Goal: Task Accomplishment & Management: Complete application form

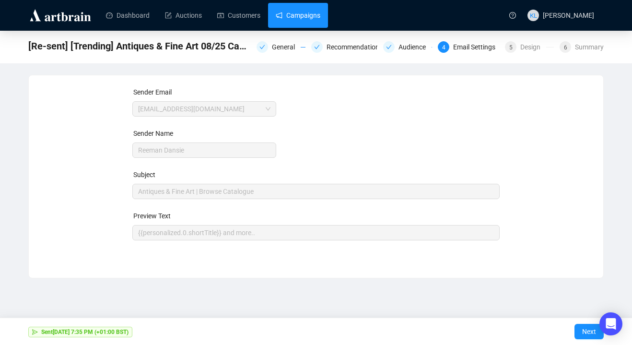
click at [312, 18] on link "Campaigns" at bounding box center [298, 15] width 45 height 25
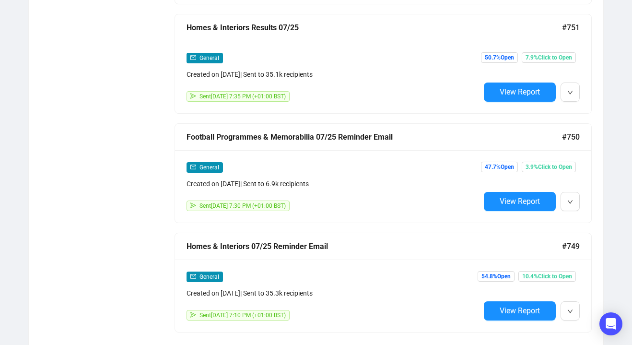
scroll to position [739, 0]
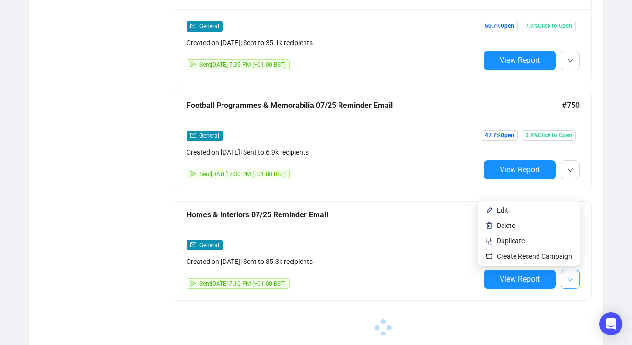
click at [564, 276] on button "button" at bounding box center [569, 278] width 19 height 19
click at [507, 237] on span "Duplicate" at bounding box center [511, 241] width 28 height 8
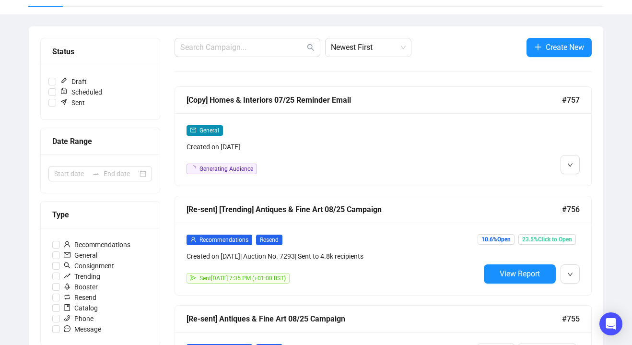
scroll to position [90, 0]
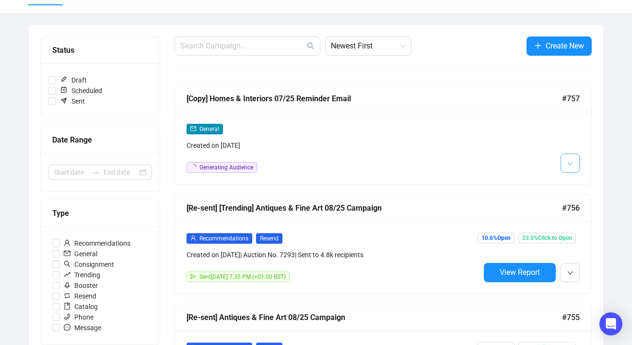
click at [561, 163] on button "button" at bounding box center [569, 162] width 19 height 19
click at [566, 177] on div "General Created on Aug 11, 2025 Generating Audience" at bounding box center [383, 148] width 416 height 72
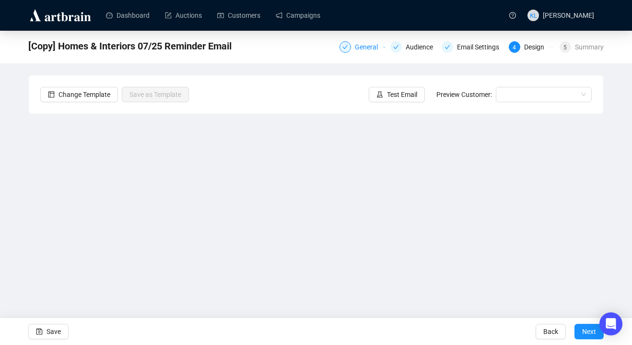
click at [363, 51] on div "General" at bounding box center [369, 47] width 29 height 12
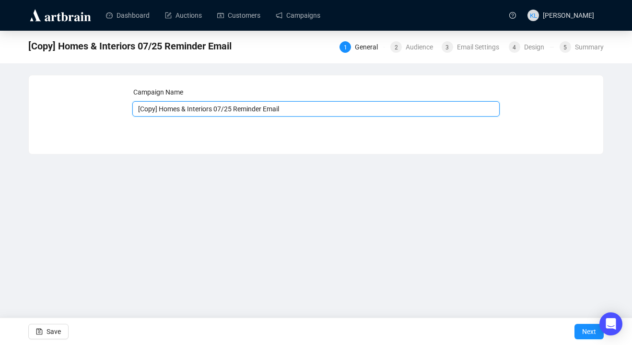
drag, startPoint x: 216, startPoint y: 111, endPoint x: 105, endPoint y: 111, distance: 111.2
click at [105, 111] on div "Campaign Name [Copy] Homes & Interiors 07/25 Reminder Email Save Next" at bounding box center [315, 107] width 551 height 41
click at [206, 109] on input "Antiques & Fine Art 07/25 Reminder Email" at bounding box center [316, 108] width 368 height 15
type input "Antiques & Fine Art 08/25 Reminder Email"
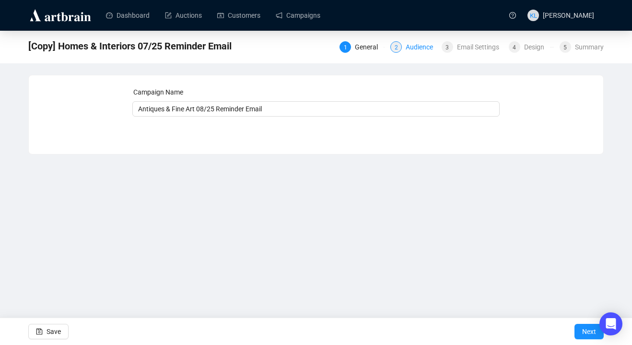
click at [415, 48] on div "Audience" at bounding box center [422, 47] width 33 height 12
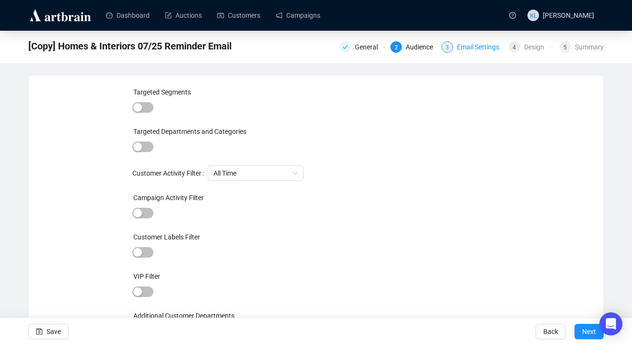
click at [464, 49] on div "Email Settings" at bounding box center [481, 47] width 48 height 12
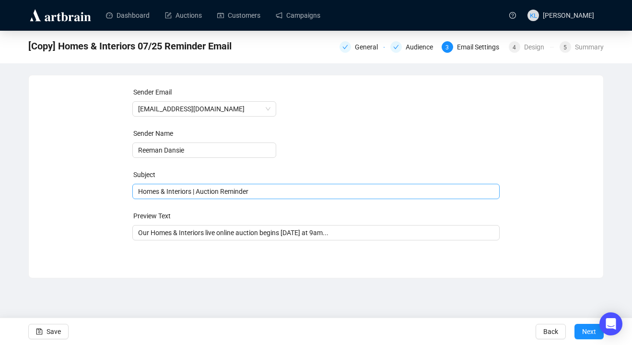
click at [182, 191] on span "Homes & Interiors | Auction Reminder" at bounding box center [316, 191] width 368 height 8
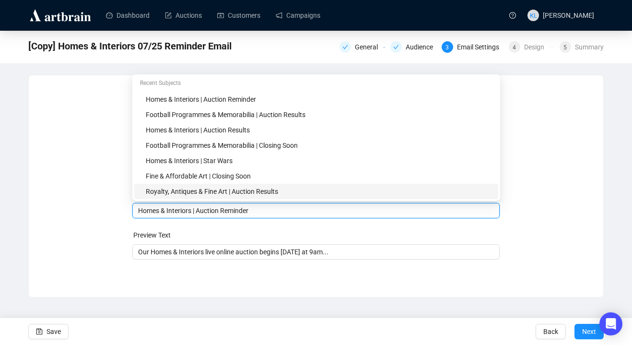
drag, startPoint x: 193, startPoint y: 210, endPoint x: 132, endPoint y: 210, distance: 60.4
click at [133, 210] on div "Homes & Interiors | Auction Reminder" at bounding box center [316, 210] width 368 height 15
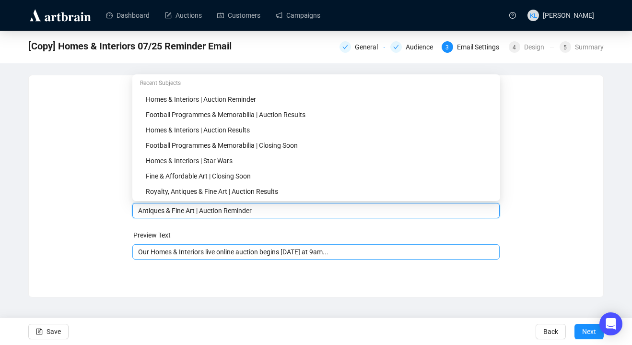
type input "Antiques & Fine Art | Auction Reminder"
click at [189, 249] on input "Our Homes & Interiors live online auction begins tomorrow at 9am..." at bounding box center [316, 251] width 356 height 11
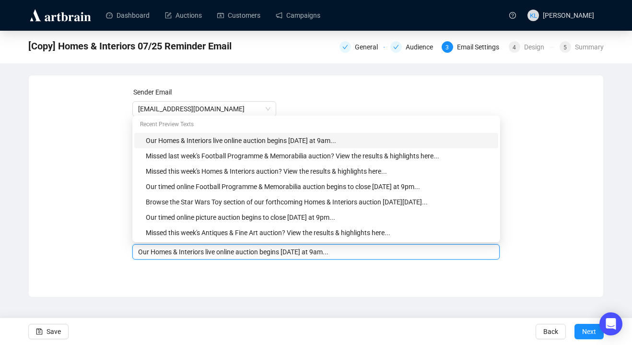
drag, startPoint x: 207, startPoint y: 254, endPoint x: 152, endPoint y: 253, distance: 54.2
click at [152, 254] on input "Our Homes & Interiors live online auction begins tomorrow at 9am..." at bounding box center [316, 251] width 356 height 11
click at [341, 251] on input "Our Antiques & Fine Art live online auction begins tomorrow at 9am..." at bounding box center [316, 251] width 356 height 11
type input "Our Antiques & Fine Art live online auction begins [DATE] at 10am..."
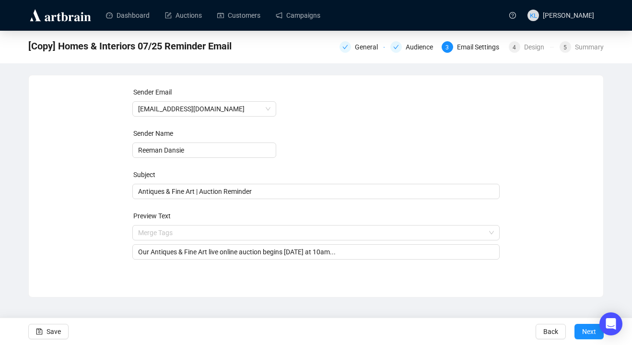
click at [335, 276] on div "Sender Email auctions@reemandansie.com Sender Name Reeman Dansie Subject Antiqu…" at bounding box center [316, 178] width 574 height 207
click at [41, 331] on icon "save" at bounding box center [39, 331] width 7 height 7
click at [526, 50] on div "Design" at bounding box center [537, 47] width 26 height 12
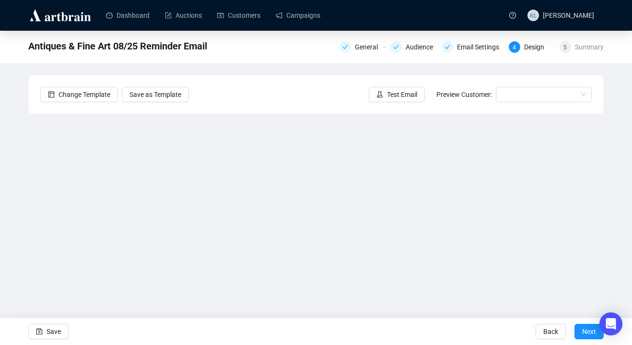
click at [599, 70] on div "Antiques & Fine Art 08/25 Reminder Email General Audience Email Settings 4 Desi…" at bounding box center [316, 192] width 632 height 323
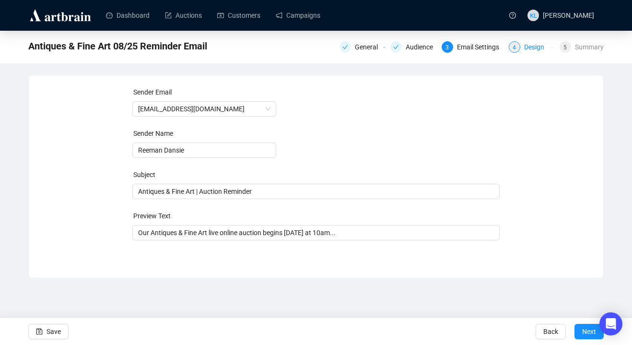
click at [524, 43] on div "Design" at bounding box center [537, 47] width 26 height 12
click at [524, 49] on div "Design" at bounding box center [537, 47] width 26 height 12
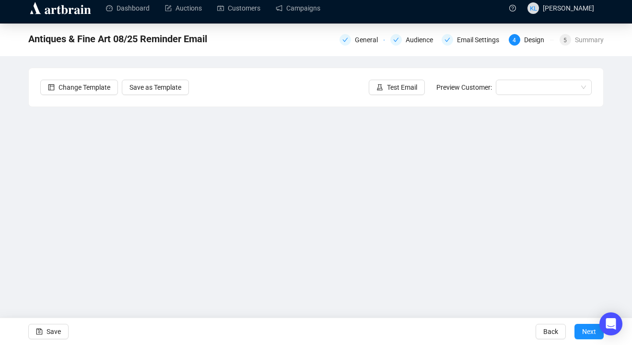
scroll to position [8, 0]
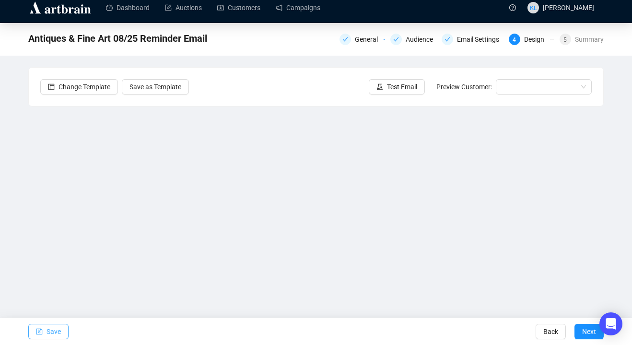
click at [32, 335] on button "Save" at bounding box center [48, 331] width 40 height 15
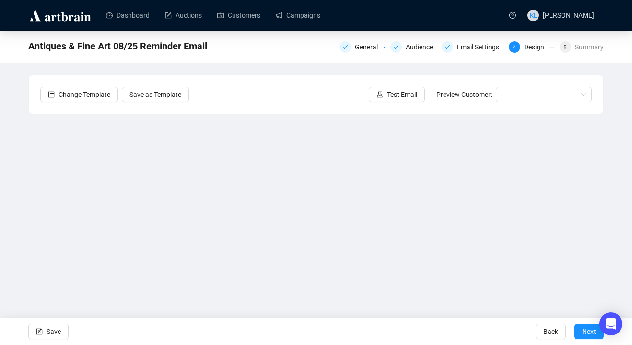
scroll to position [12, 0]
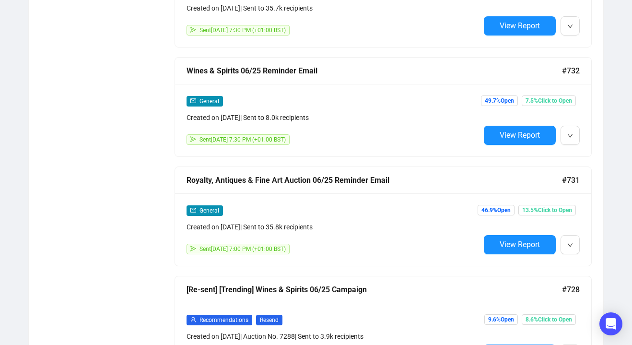
scroll to position [2768, 0]
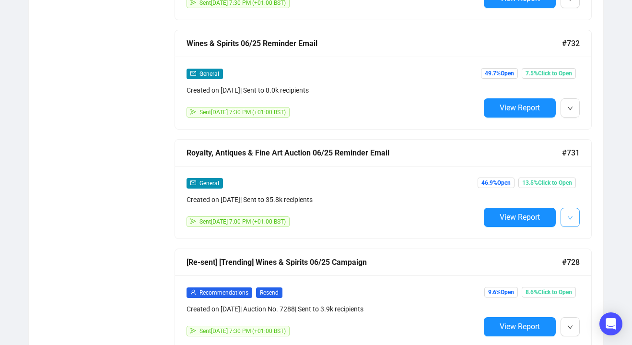
click at [561, 212] on button "button" at bounding box center [569, 217] width 19 height 19
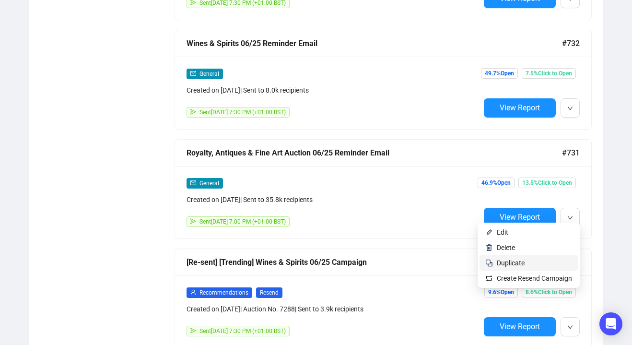
click at [541, 262] on span "Duplicate" at bounding box center [534, 262] width 75 height 11
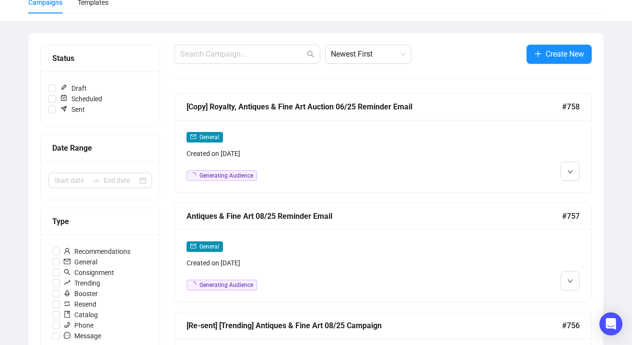
scroll to position [125, 0]
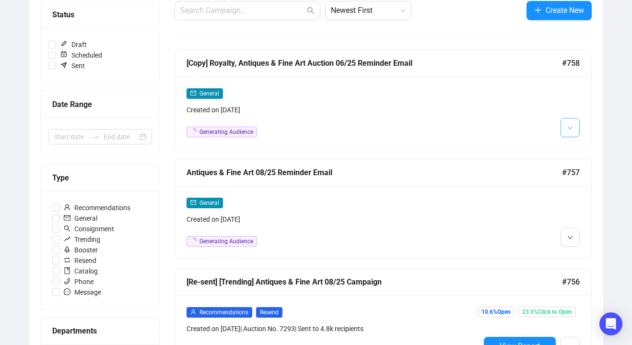
click at [561, 134] on button "button" at bounding box center [569, 127] width 19 height 19
click at [572, 144] on img at bounding box center [572, 148] width 8 height 8
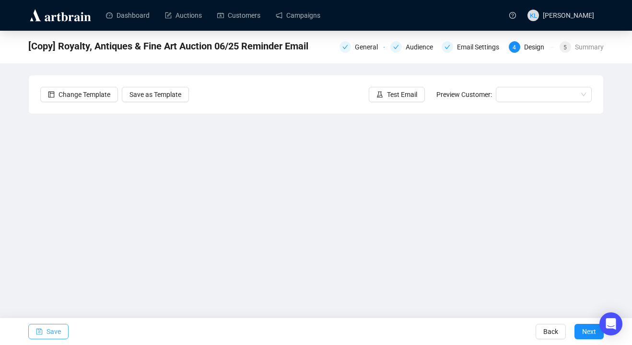
click at [43, 331] on button "Save" at bounding box center [48, 331] width 40 height 15
click at [412, 49] on div "Audience" at bounding box center [422, 47] width 33 height 12
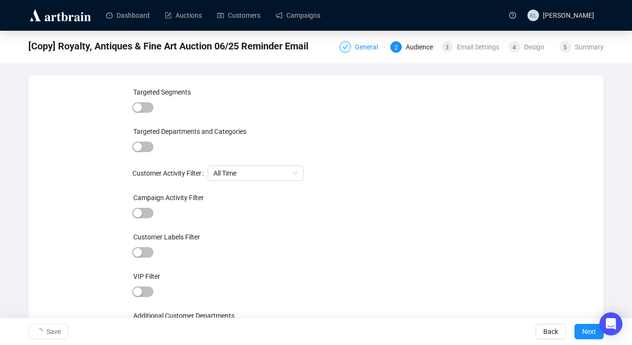
click at [365, 50] on div "General" at bounding box center [369, 47] width 29 height 12
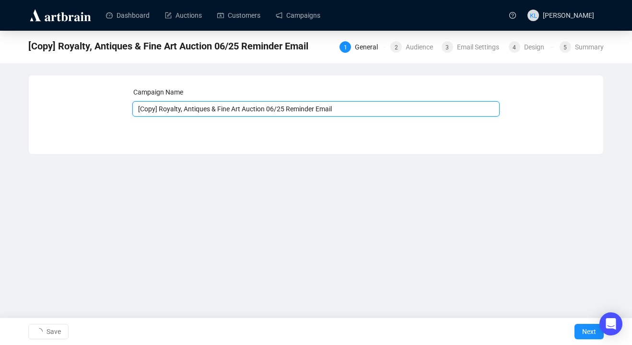
drag, startPoint x: 186, startPoint y: 108, endPoint x: 80, endPoint y: 108, distance: 105.9
click at [88, 108] on div "Campaign Name [Copy] Royalty, Antiques & Fine Art Auction 06/25 Reminder Email …" at bounding box center [315, 107] width 551 height 41
click at [233, 107] on input "Antiques & Fine Art Auction 06/25 Reminder Email" at bounding box center [316, 108] width 368 height 15
type input "Antiques & Fine Art Auction 08/25 Reminder Email"
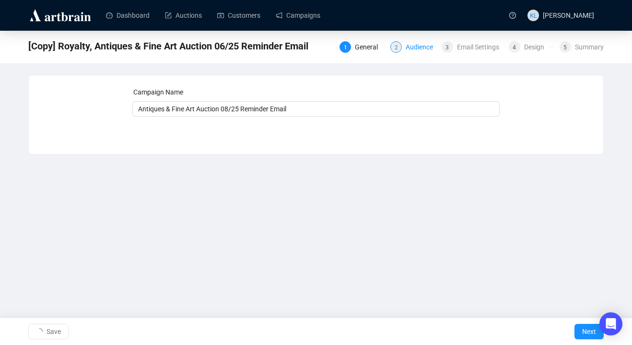
click at [407, 46] on div "Audience" at bounding box center [422, 47] width 33 height 12
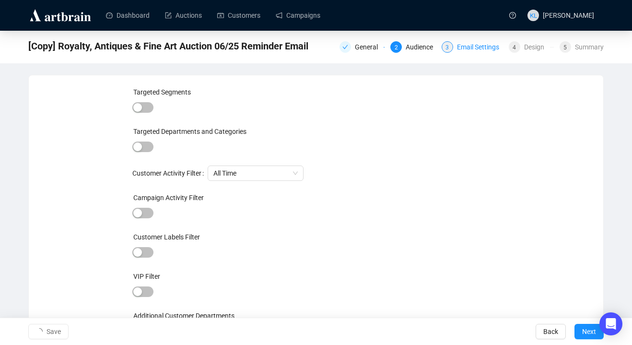
click at [457, 47] on div "Email Settings" at bounding box center [481, 47] width 48 height 12
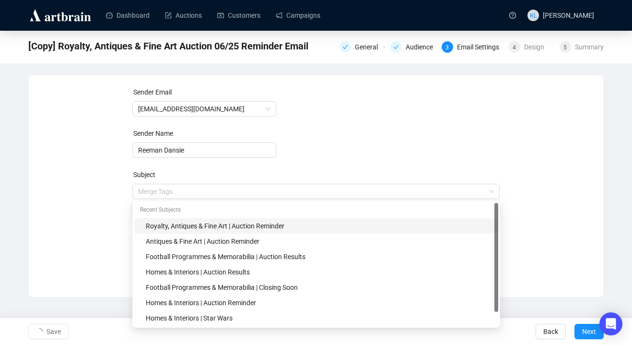
drag, startPoint x: 164, startPoint y: 191, endPoint x: 71, endPoint y: 205, distance: 94.0
click at [82, 204] on div "Sender Email auctions@reemandansie.com Sender Name Reeman Dansie Subject Merge …" at bounding box center [315, 179] width 551 height 184
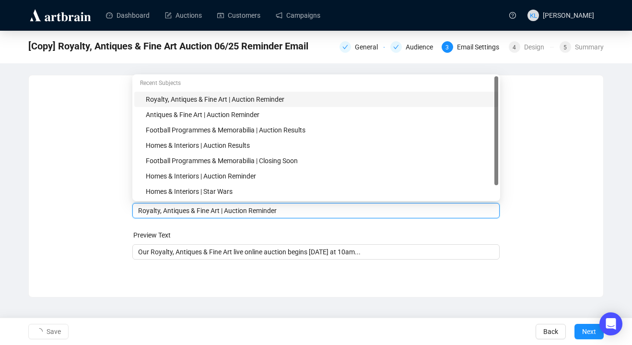
drag, startPoint x: 163, startPoint y: 209, endPoint x: 119, endPoint y: 209, distance: 44.1
click at [119, 209] on div "Sender Email auctions@reemandansie.com Sender Name Reeman Dansie Subject Merge …" at bounding box center [315, 179] width 551 height 184
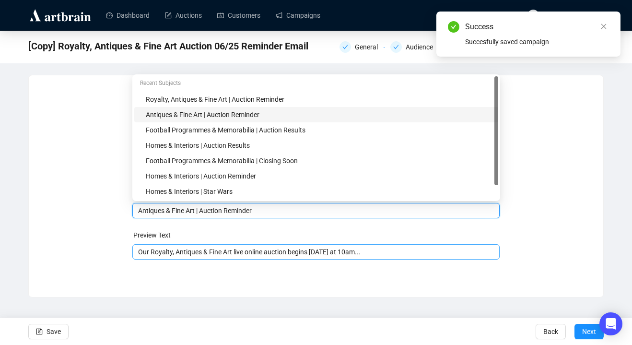
type input "Antiques & Fine Art | Auction Reminder"
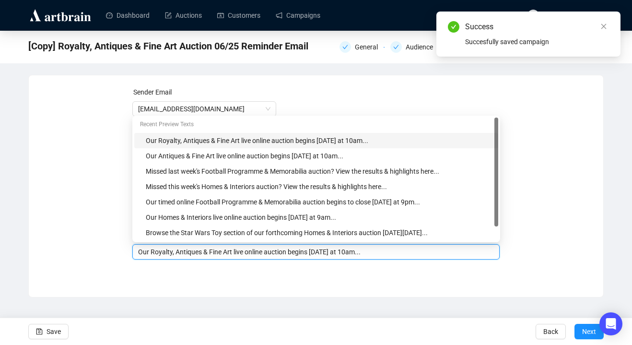
drag, startPoint x: 178, startPoint y: 253, endPoint x: 106, endPoint y: 253, distance: 71.4
click at [106, 253] on div "Sender Email auctions@reemandansie.com Sender Name Reeman Dansie Subject Antiqu…" at bounding box center [315, 179] width 551 height 184
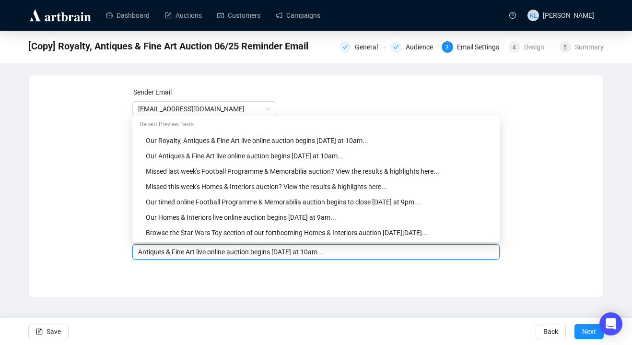
type input "Antiques & Fine Art live online auction begins tomorrow at 10am..."
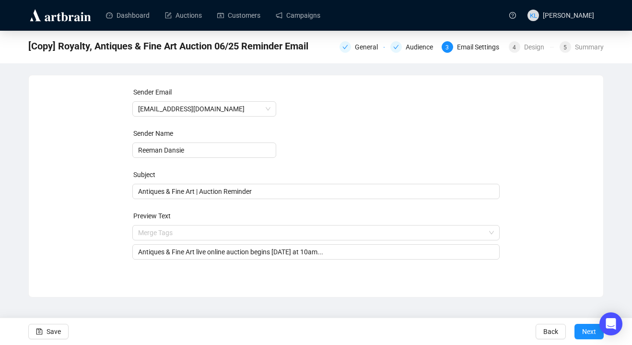
click at [281, 262] on div "Sender Email auctions@reemandansie.com Sender Name Reeman Dansie Subject Antiqu…" at bounding box center [316, 179] width 368 height 184
click at [524, 48] on div "Design" at bounding box center [537, 47] width 26 height 12
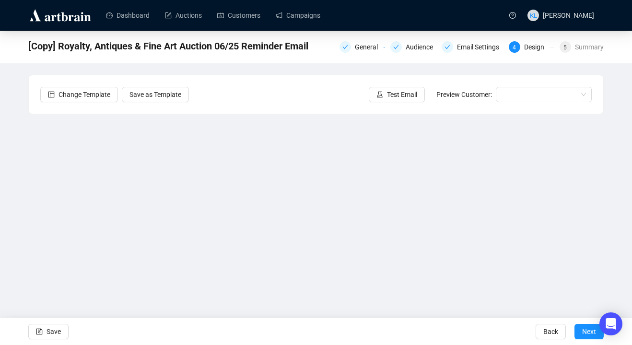
scroll to position [12, 0]
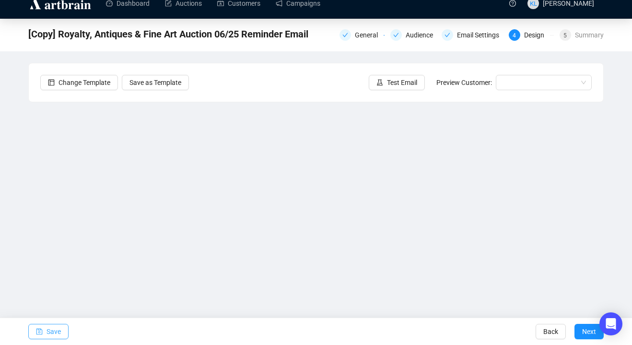
click at [47, 327] on span "Save" at bounding box center [53, 331] width 14 height 27
click at [47, 329] on span "Save" at bounding box center [53, 331] width 14 height 27
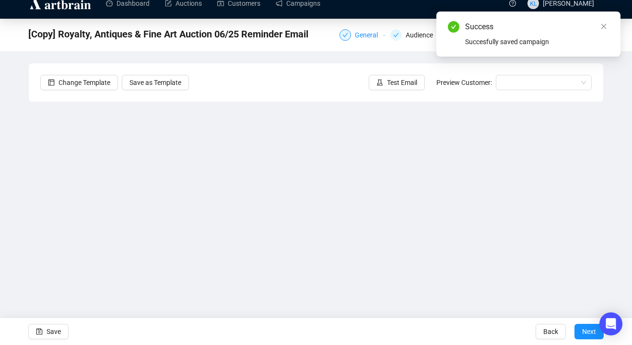
click at [362, 38] on div "General" at bounding box center [369, 35] width 29 height 12
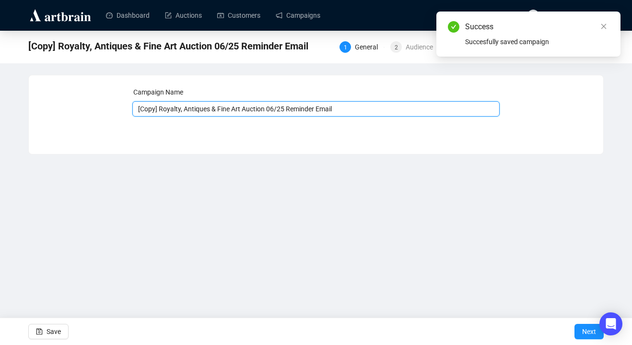
drag, startPoint x: 188, startPoint y: 109, endPoint x: 113, endPoint y: 113, distance: 75.4
click at [118, 114] on div "Campaign Name [Copy] Royalty, Antiques & Fine Art Auction 06/25 Reminder Email …" at bounding box center [315, 107] width 551 height 41
click at [188, 106] on input "[Copy] Royalty, Antiques & Fine Art Auction 06/25 Reminder Email" at bounding box center [316, 108] width 368 height 15
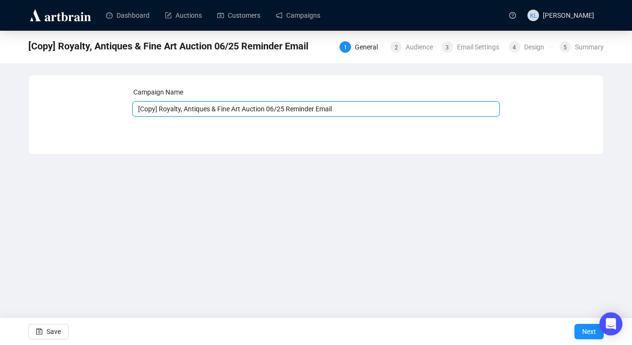
drag, startPoint x: 187, startPoint y: 108, endPoint x: 125, endPoint y: 109, distance: 62.3
click at [125, 109] on div "Campaign Name [Copy] Royalty, Antiques & Fine Art Auction 06/25 Reminder Email …" at bounding box center [315, 107] width 551 height 41
click at [232, 107] on input "Antiques & Fine Art Auction 06/25 Reminder Email" at bounding box center [316, 108] width 368 height 15
type input "Antiques & Fine Art Auction 08/25 Reminder Email"
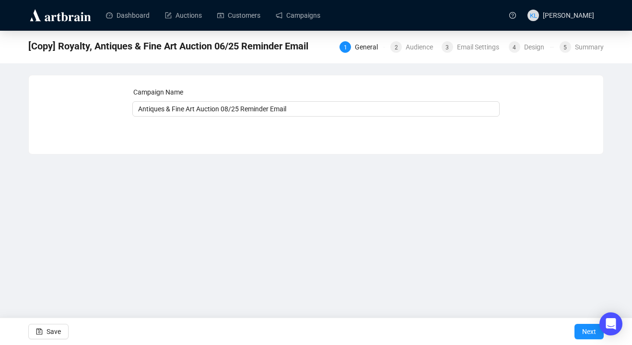
click at [415, 40] on div "1 General 2 Audience 3 Email Settings 4 Design 5 Summary" at bounding box center [471, 45] width 264 height 13
click at [415, 46] on div "Audience" at bounding box center [422, 47] width 33 height 12
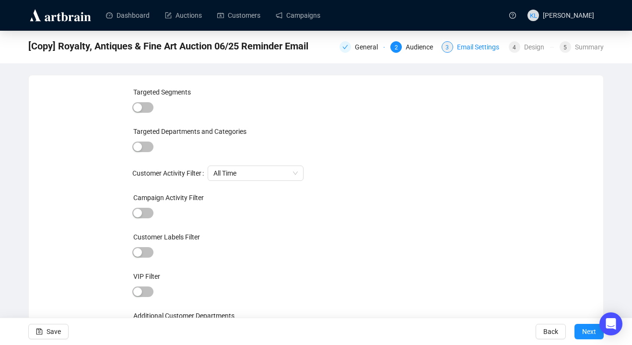
click at [457, 48] on div "Email Settings" at bounding box center [481, 47] width 48 height 12
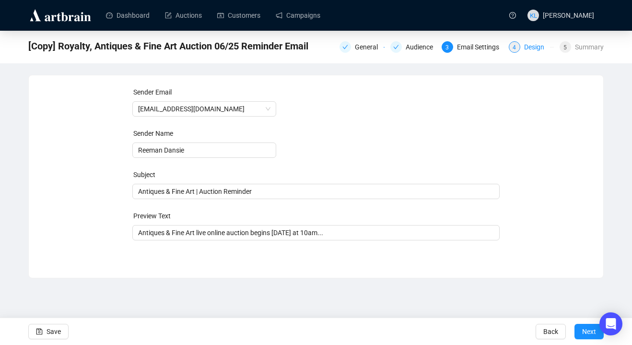
click at [529, 46] on div "Design" at bounding box center [537, 47] width 26 height 12
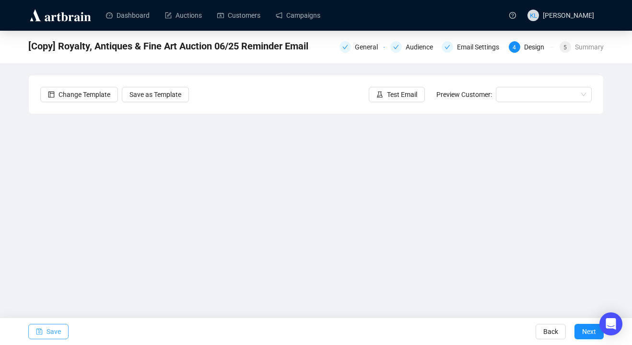
click at [51, 327] on span "Save" at bounding box center [53, 331] width 14 height 27
click at [33, 333] on button "Save" at bounding box center [48, 331] width 40 height 15
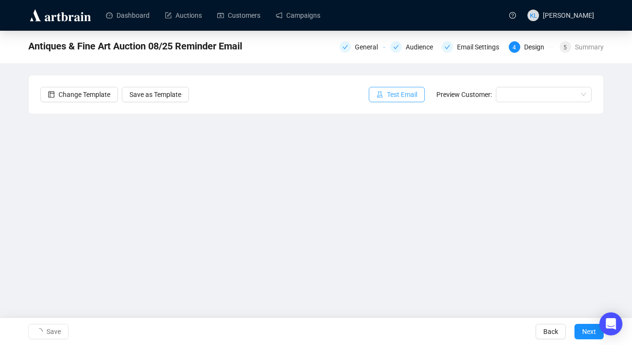
click at [387, 94] on span "Test Email" at bounding box center [402, 94] width 30 height 11
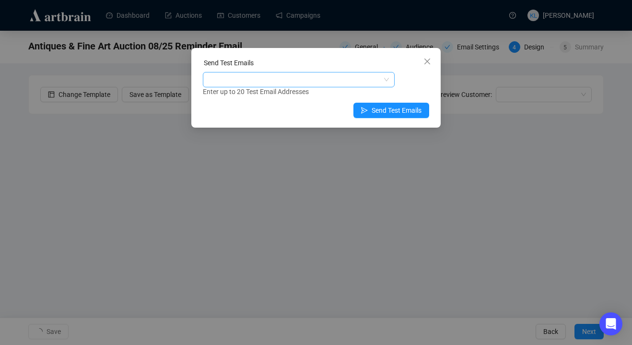
click at [353, 82] on div at bounding box center [294, 79] width 178 height 13
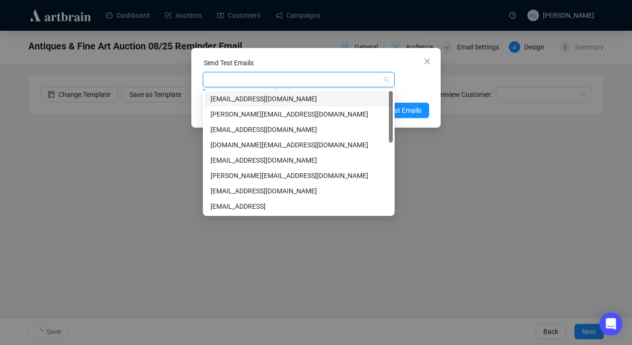
click at [352, 92] on div "keirleeson@icloud.com" at bounding box center [299, 98] width 188 height 15
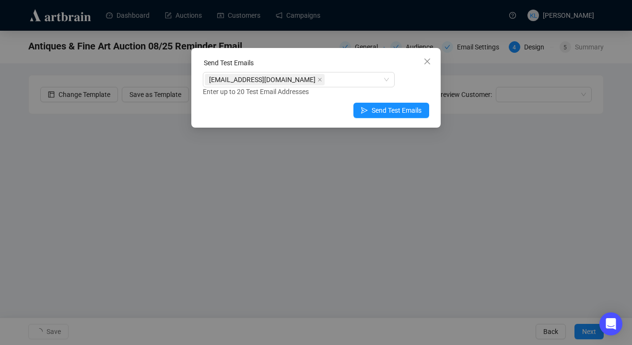
click at [410, 83] on div "keirleeson@icloud.com Enter up to 20 Test Email Addresses" at bounding box center [316, 84] width 226 height 25
click at [403, 103] on button "Send Test Emails" at bounding box center [391, 110] width 76 height 15
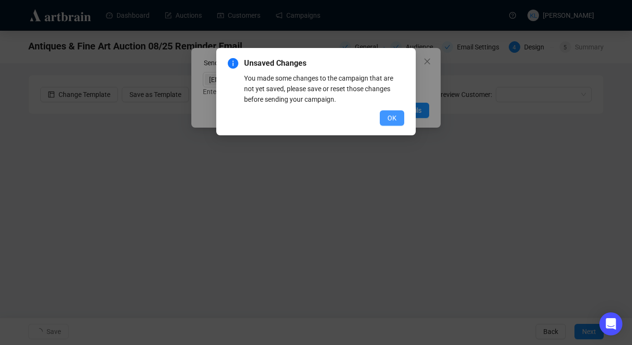
click at [389, 117] on span "OK" at bounding box center [391, 118] width 9 height 11
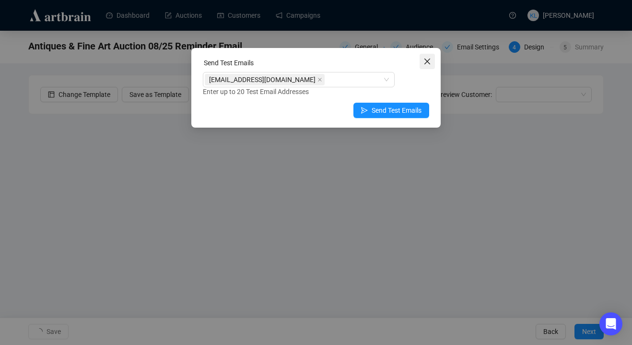
click at [429, 58] on icon "close" at bounding box center [427, 62] width 8 height 8
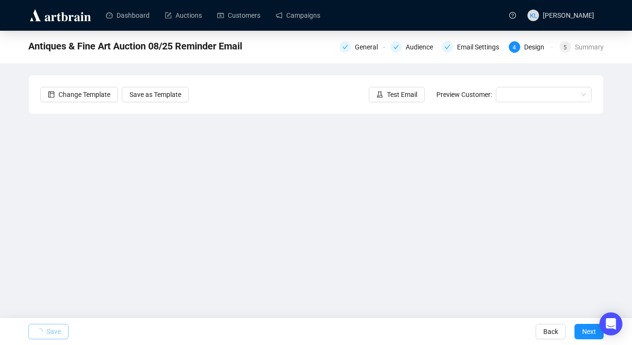
click at [43, 325] on button "Save" at bounding box center [48, 331] width 40 height 15
click at [44, 330] on button "Save" at bounding box center [48, 331] width 40 height 15
click at [64, 331] on button "Save" at bounding box center [48, 331] width 40 height 15
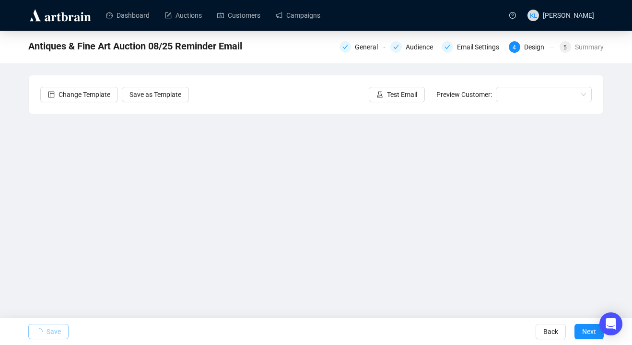
click at [64, 331] on button "Save" at bounding box center [48, 331] width 40 height 15
click at [476, 45] on div "Email Settings" at bounding box center [481, 47] width 48 height 12
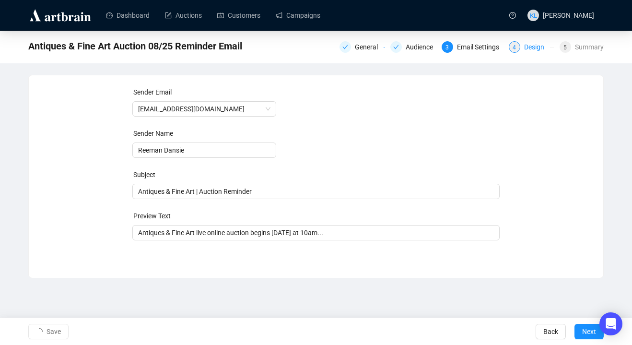
click at [519, 49] on div "4 Design" at bounding box center [531, 47] width 45 height 12
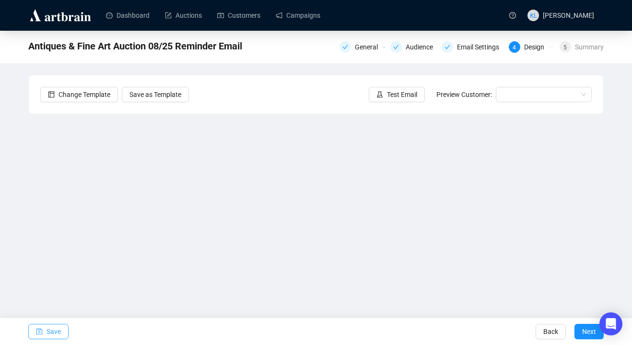
click at [46, 329] on span "Save" at bounding box center [53, 331] width 14 height 27
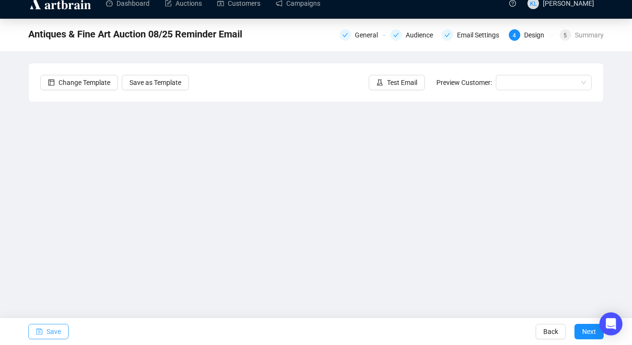
click at [46, 327] on span "Save" at bounding box center [53, 331] width 14 height 27
click at [50, 336] on span "Save" at bounding box center [53, 331] width 14 height 27
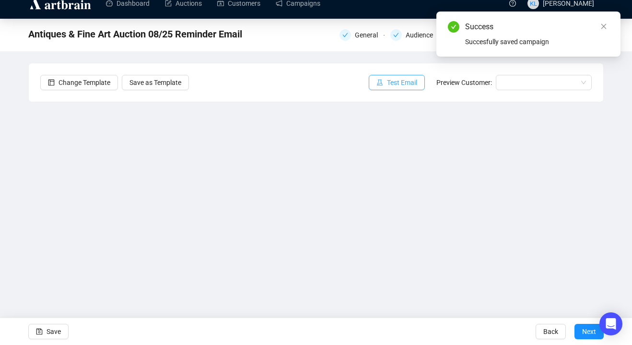
click at [398, 86] on span "Test Email" at bounding box center [402, 82] width 30 height 11
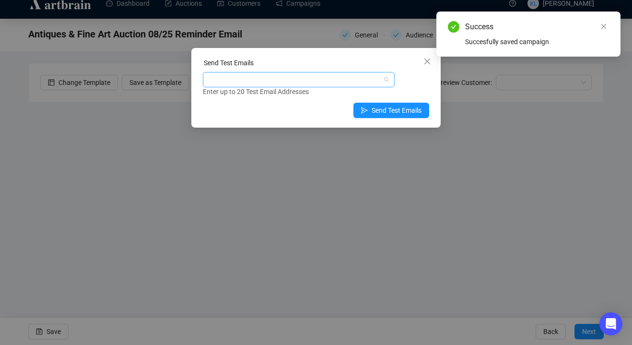
click at [363, 81] on div at bounding box center [294, 79] width 178 height 13
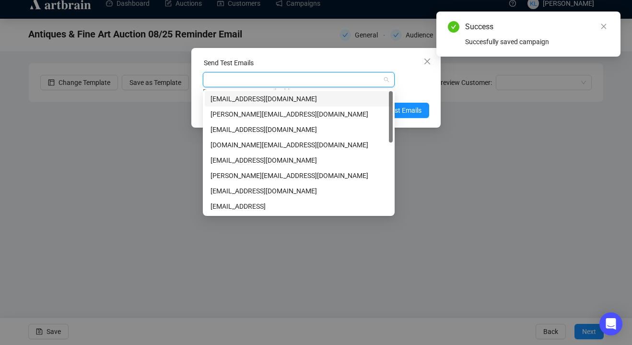
click at [341, 102] on div "keirleeson@icloud.com" at bounding box center [298, 98] width 176 height 11
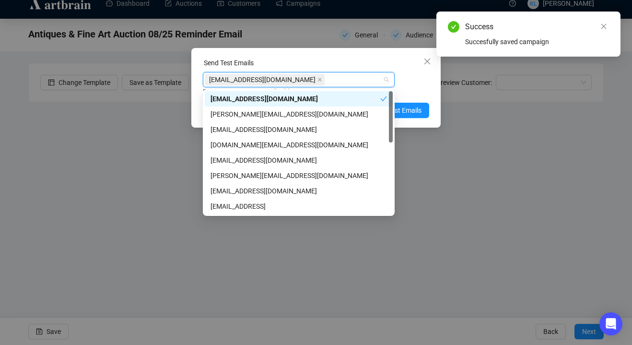
click at [418, 80] on div "keirleeson@icloud.com Enter up to 20 Test Email Addresses" at bounding box center [316, 84] width 226 height 25
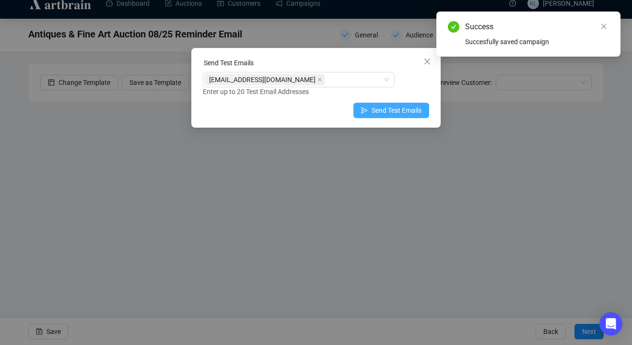
click at [408, 107] on span "Send Test Emails" at bounding box center [397, 110] width 50 height 11
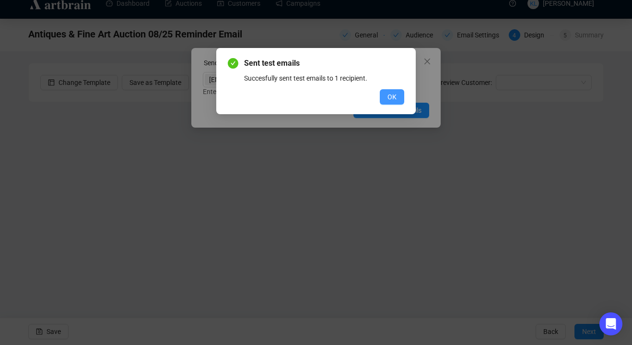
click at [393, 96] on span "OK" at bounding box center [391, 97] width 9 height 11
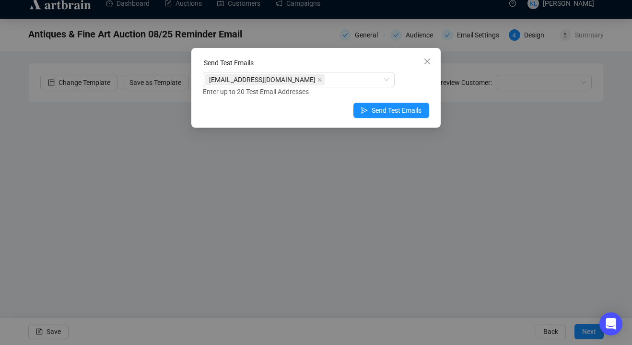
click at [424, 60] on icon "close" at bounding box center [427, 62] width 8 height 8
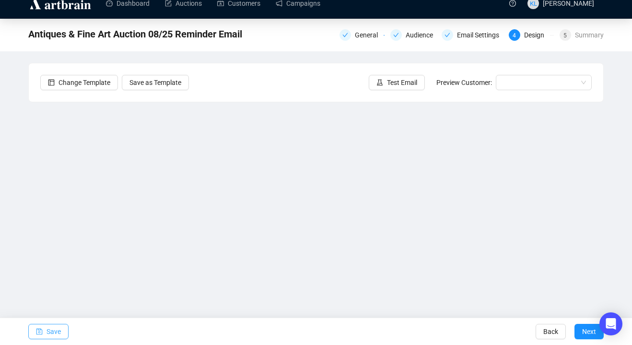
click at [46, 324] on span "Save" at bounding box center [53, 331] width 14 height 27
